Goal: Task Accomplishment & Management: Manage account settings

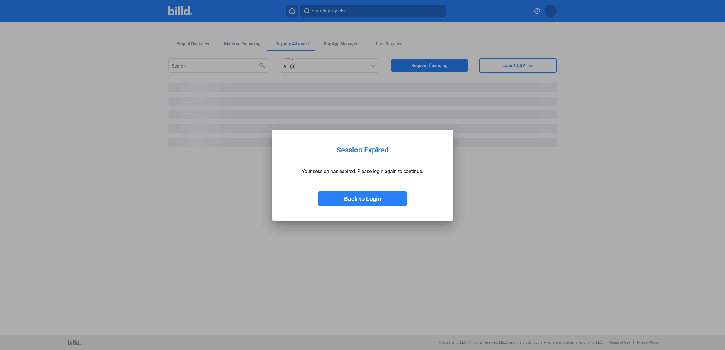
click at [331, 199] on button "Back to Login" at bounding box center [362, 198] width 89 height 15
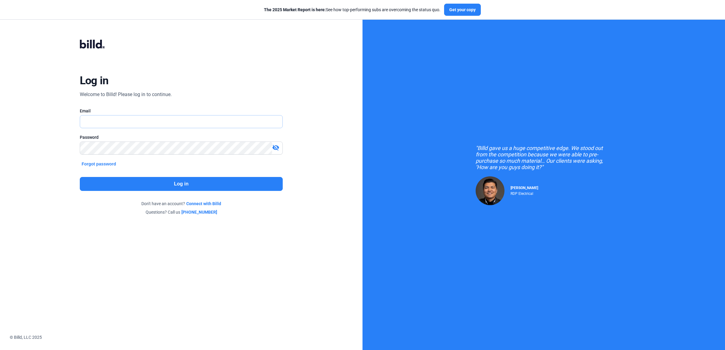
type input "[EMAIL_ADDRESS][DOMAIN_NAME]"
click at [168, 182] on button "Log in" at bounding box center [181, 184] width 203 height 14
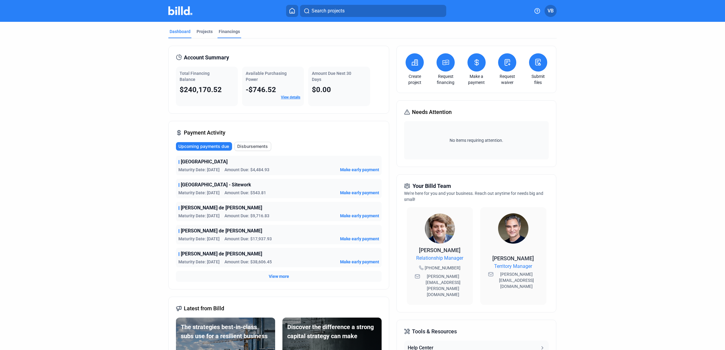
click at [226, 31] on div "Financings" at bounding box center [229, 32] width 21 height 6
